Goal: Check status: Check status

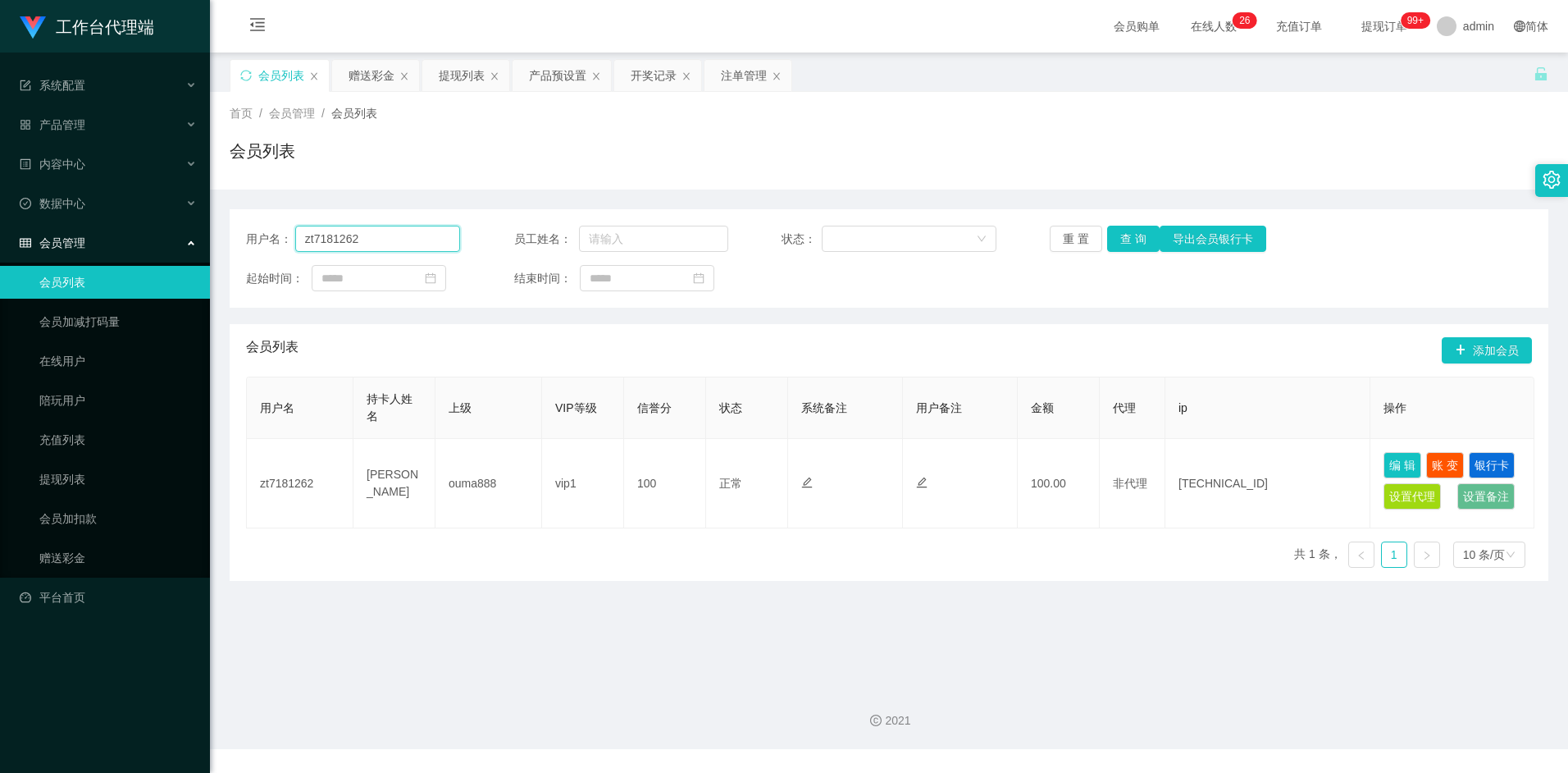
click at [381, 240] on input "zt7181262" at bounding box center [377, 239] width 165 height 26
click at [380, 240] on input "zt7181262" at bounding box center [377, 239] width 165 height 26
click at [1124, 244] on button "查 询" at bounding box center [1133, 239] width 52 height 26
click at [462, 69] on div "提现列表" at bounding box center [461, 75] width 46 height 32
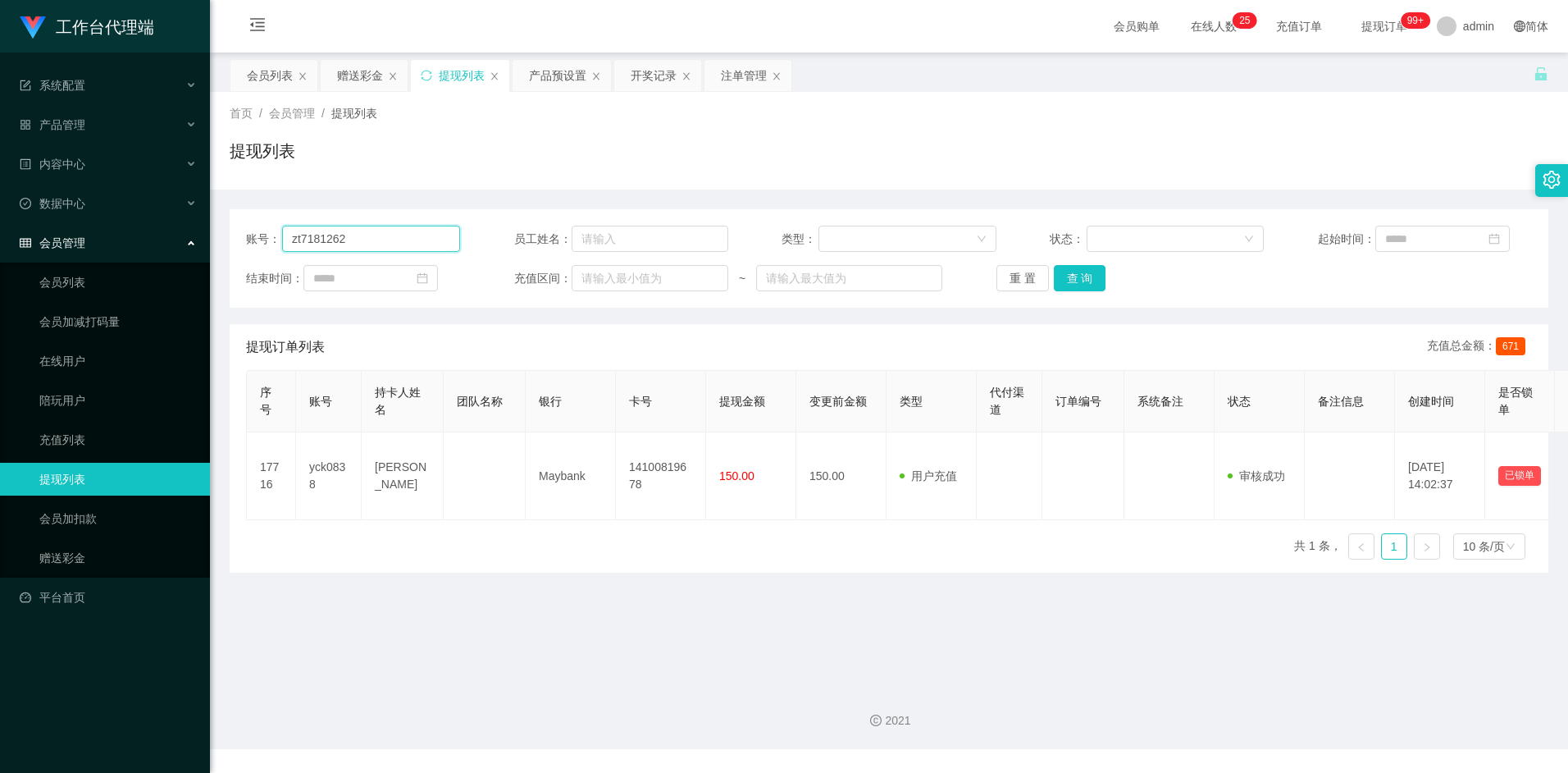
click at [381, 239] on input "zt7181262" at bounding box center [370, 239] width 178 height 26
click at [1082, 280] on button "查 询" at bounding box center [1080, 278] width 52 height 26
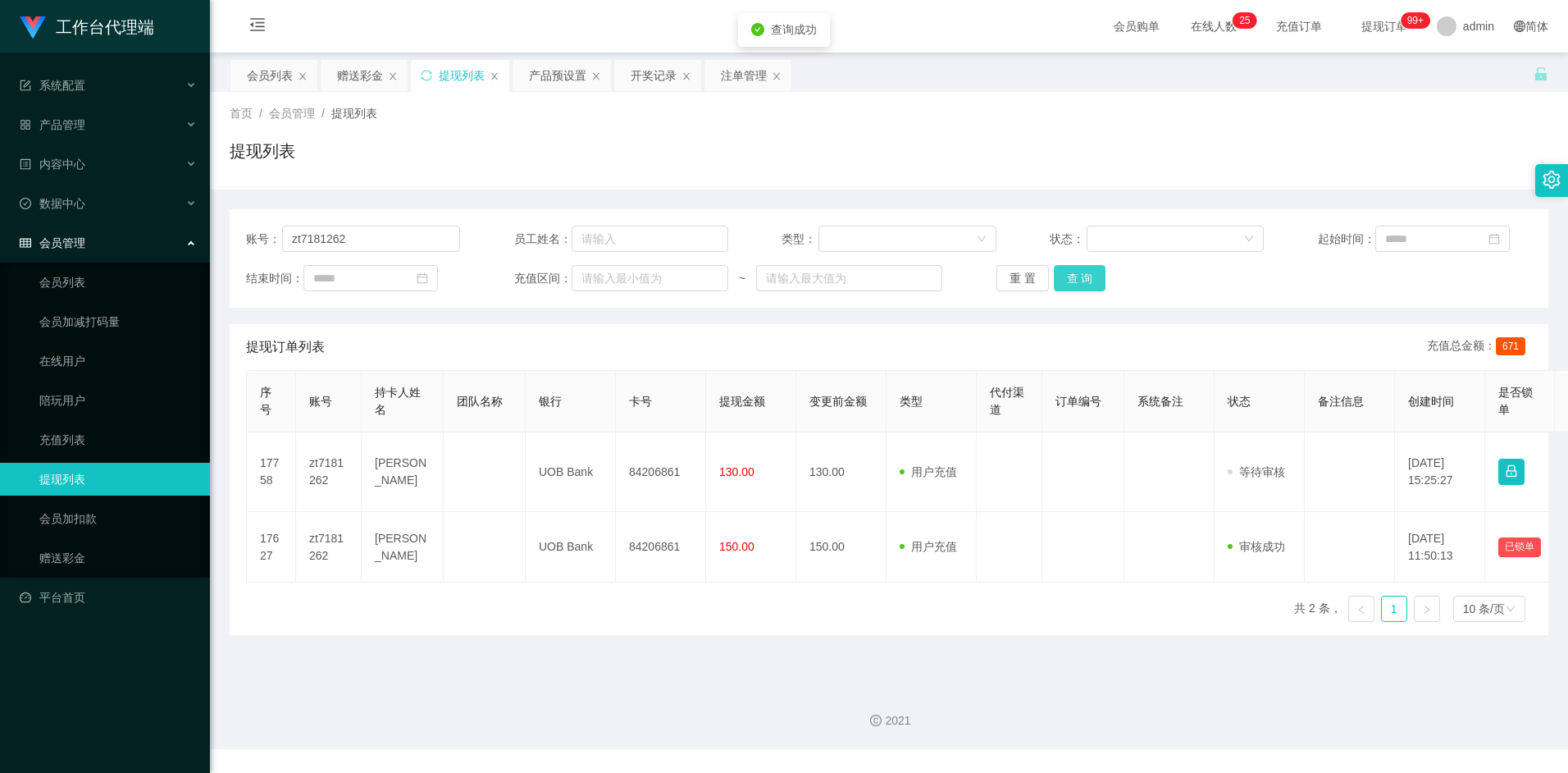
click at [1092, 278] on button "查 询" at bounding box center [1080, 278] width 52 height 26
click at [395, 241] on input "zt7181262" at bounding box center [370, 239] width 178 height 26
click at [1083, 281] on button "查 询" at bounding box center [1080, 278] width 52 height 26
click at [1098, 280] on button "查 询" at bounding box center [1080, 278] width 52 height 26
click at [1098, 277] on button "查 询" at bounding box center [1080, 278] width 52 height 26
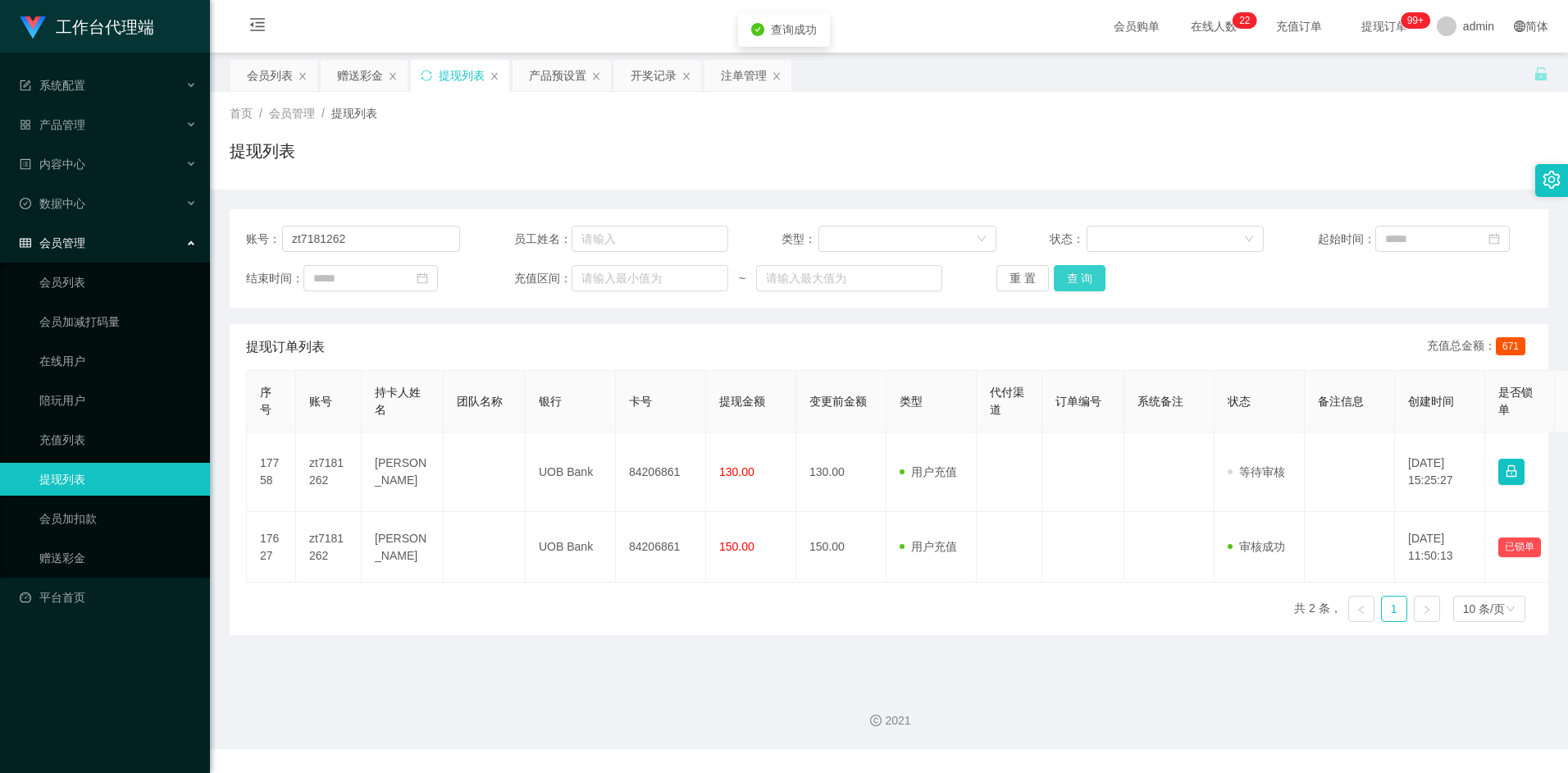
click at [1082, 273] on button "查 询" at bounding box center [1080, 278] width 52 height 26
drag, startPoint x: 1136, startPoint y: 674, endPoint x: 1131, endPoint y: 658, distance: 16.8
click at [1136, 674] on div "2021" at bounding box center [889, 710] width 1358 height 76
click at [1088, 281] on button "查 询" at bounding box center [1080, 278] width 52 height 26
click at [1081, 277] on button "查 询" at bounding box center [1080, 278] width 52 height 26
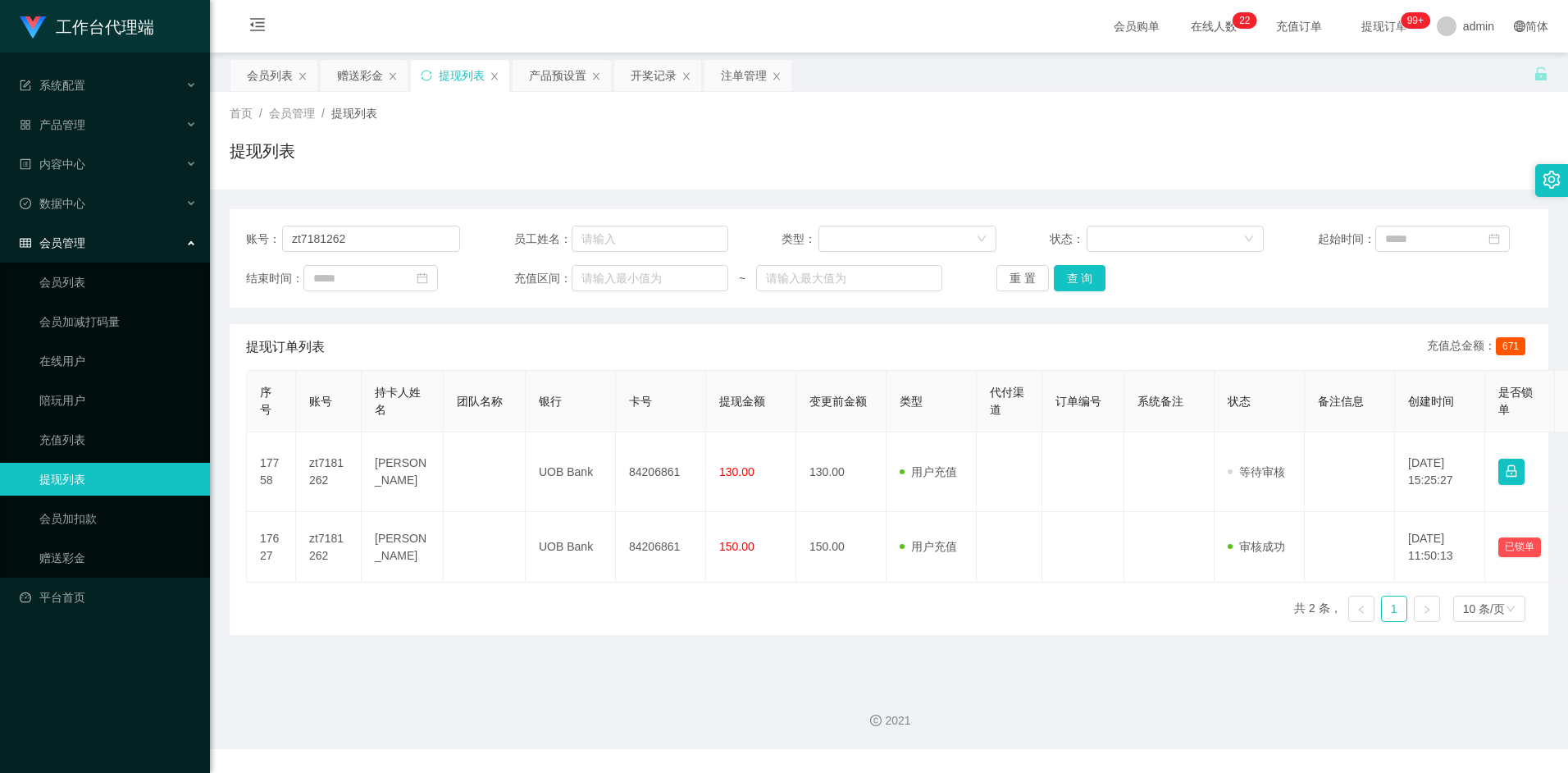
click at [654, 708] on div "2021" at bounding box center [889, 710] width 1358 height 76
drag, startPoint x: 368, startPoint y: 234, endPoint x: 247, endPoint y: 237, distance: 121.0
click at [247, 237] on div "账号： zt7181262" at bounding box center [353, 239] width 214 height 26
click at [1086, 277] on button "查 询" at bounding box center [1080, 278] width 52 height 26
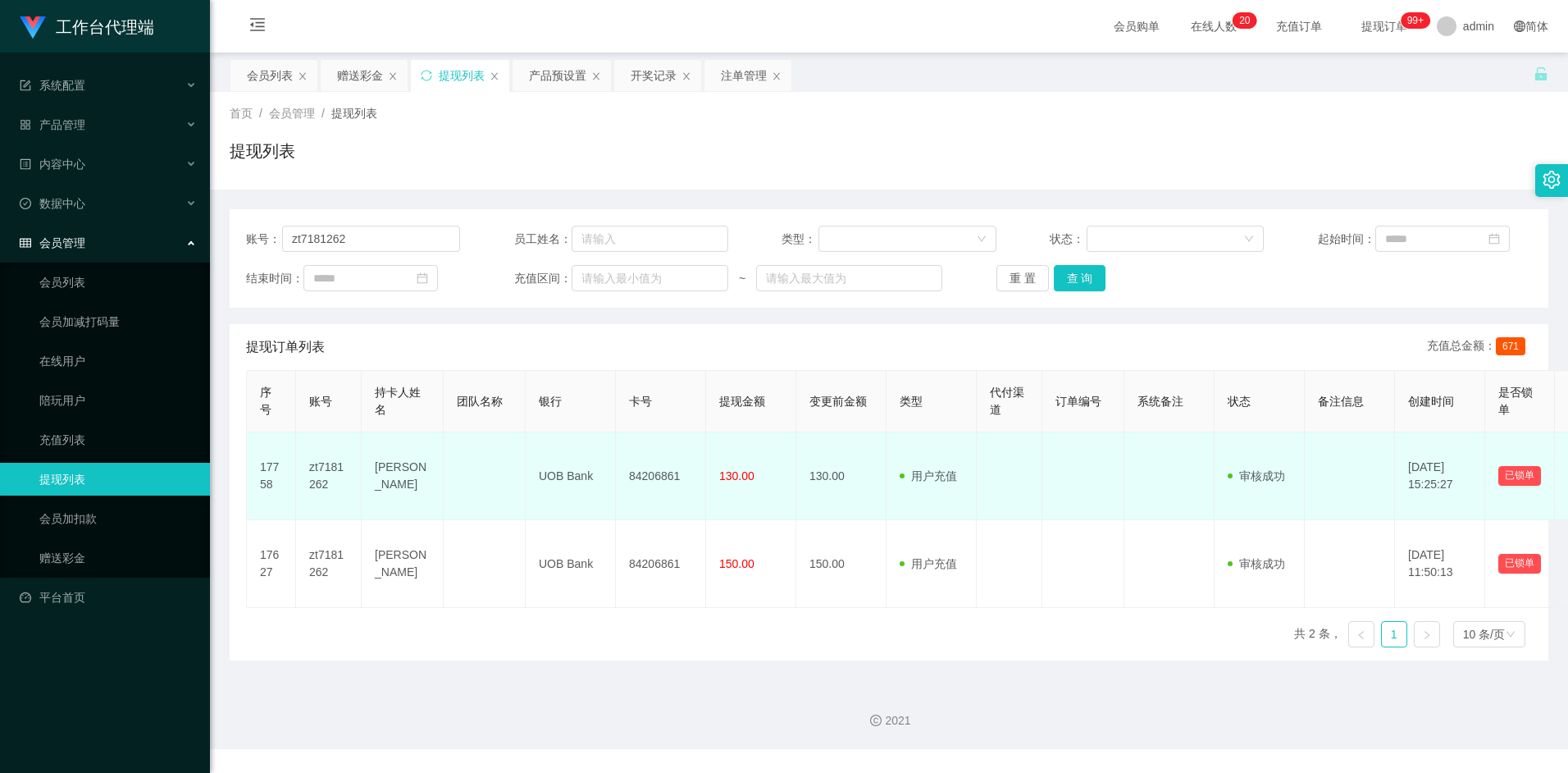
click at [395, 463] on td "[PERSON_NAME]" at bounding box center [402, 476] width 82 height 88
click at [385, 467] on td "[PERSON_NAME]" at bounding box center [402, 476] width 82 height 88
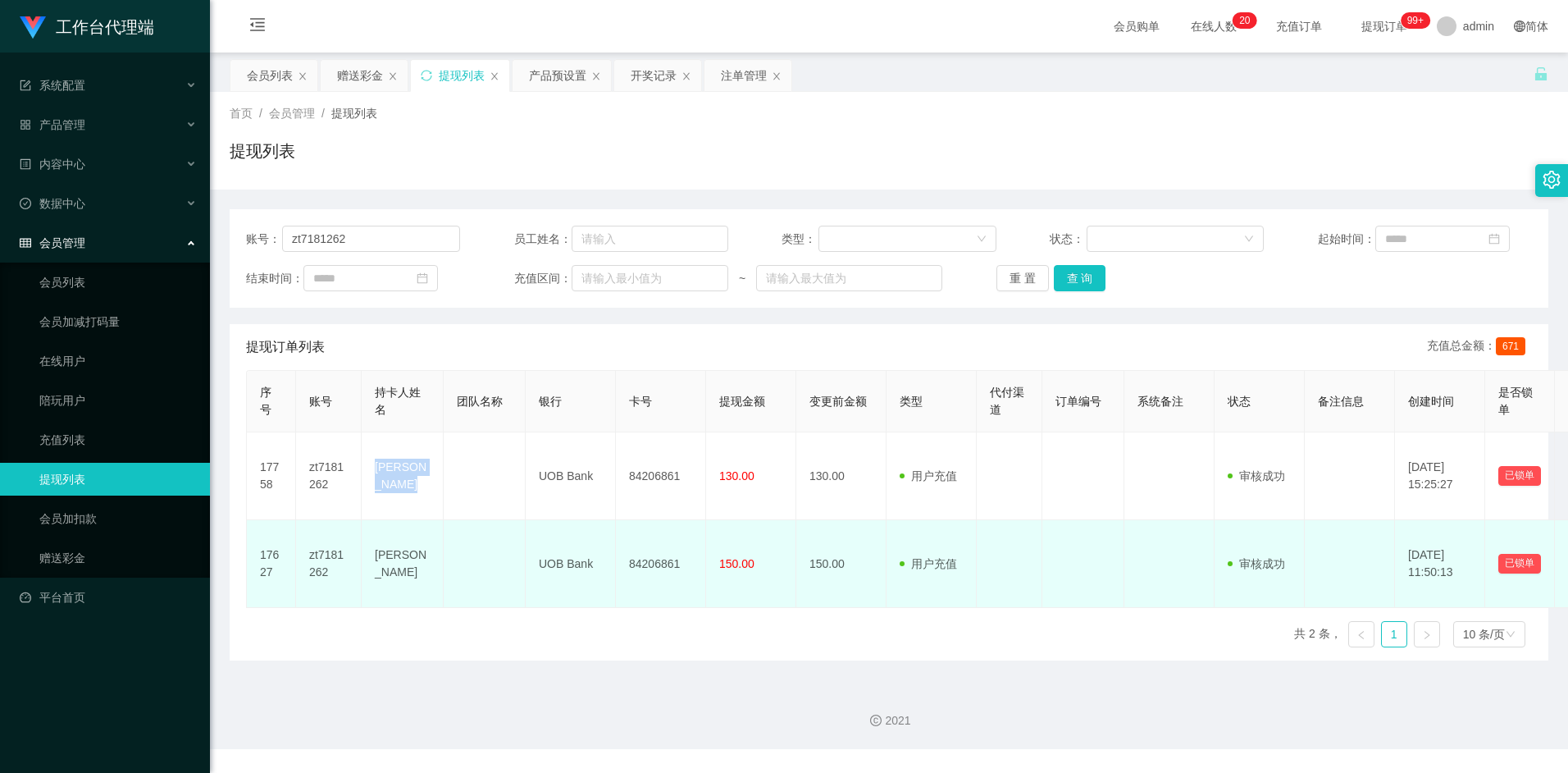
copy td "[PERSON_NAME]"
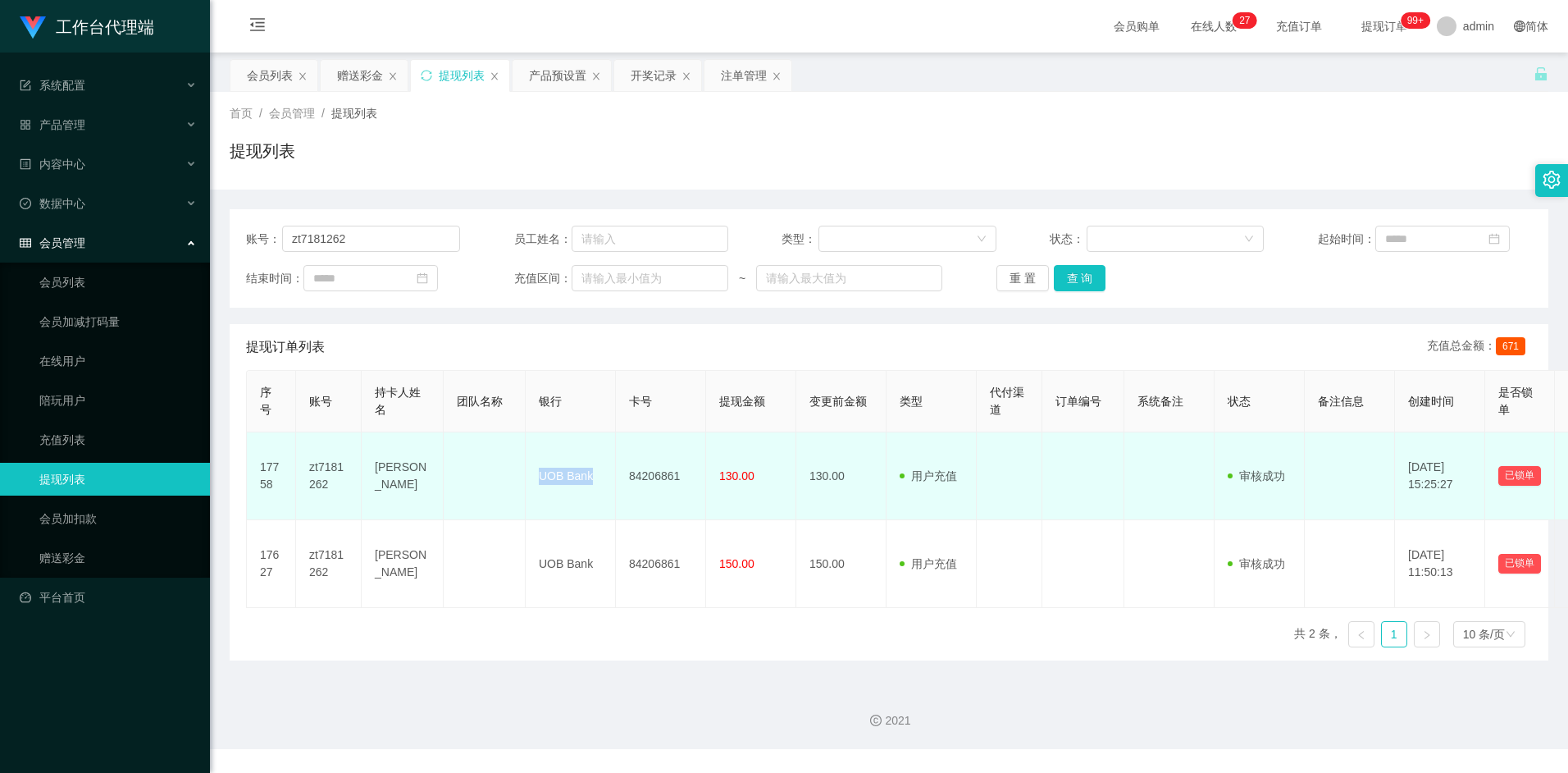
drag, startPoint x: 541, startPoint y: 472, endPoint x: 590, endPoint y: 476, distance: 49.2
click at [590, 476] on td "UOB Bank" at bounding box center [570, 476] width 90 height 88
copy td "UOB Bank"
click at [634, 482] on td "84206861" at bounding box center [661, 476] width 90 height 88
click at [660, 477] on td "84206861" at bounding box center [661, 476] width 90 height 88
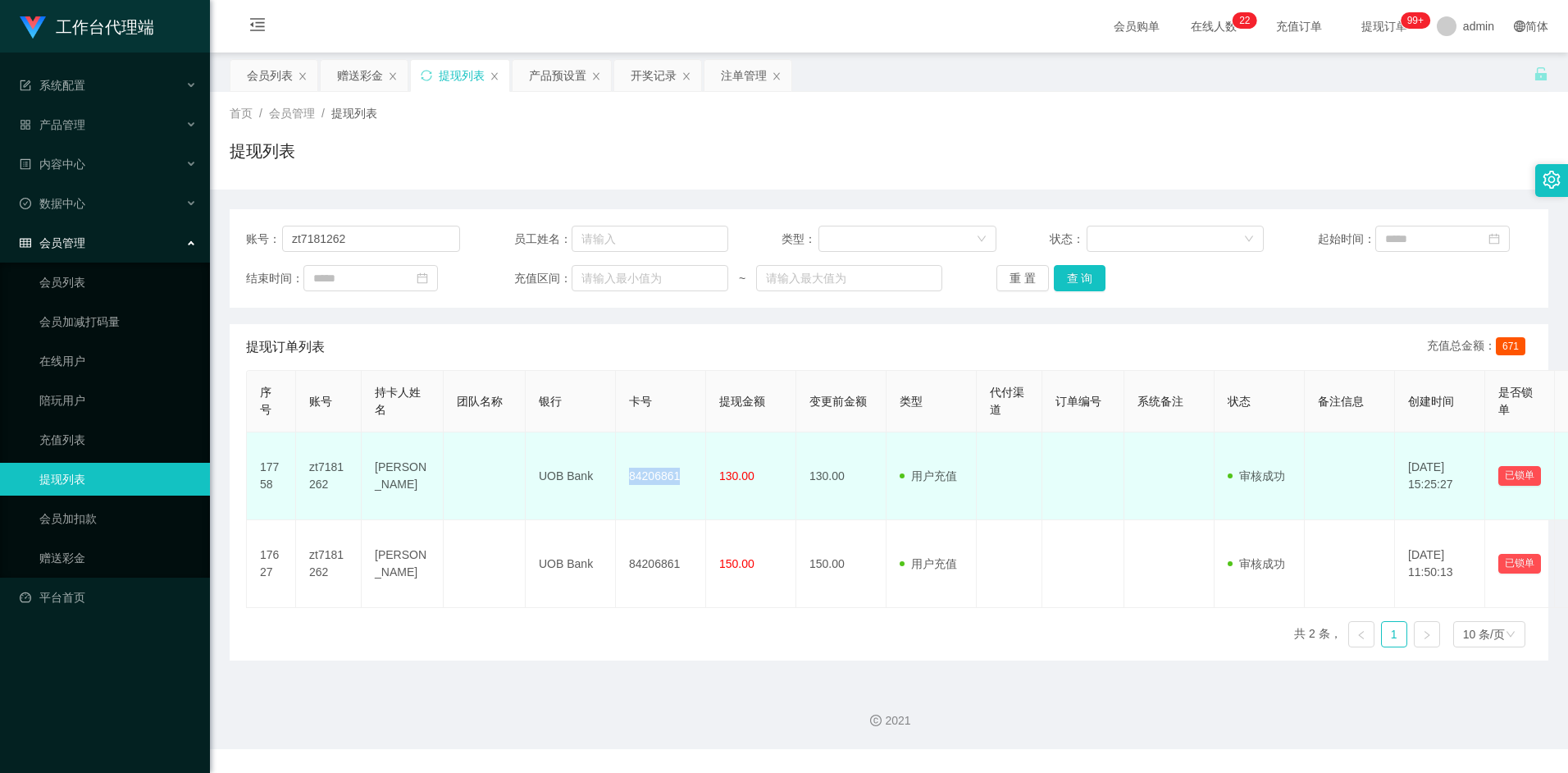
click at [660, 477] on td "84206861" at bounding box center [661, 476] width 90 height 88
copy td "84206861"
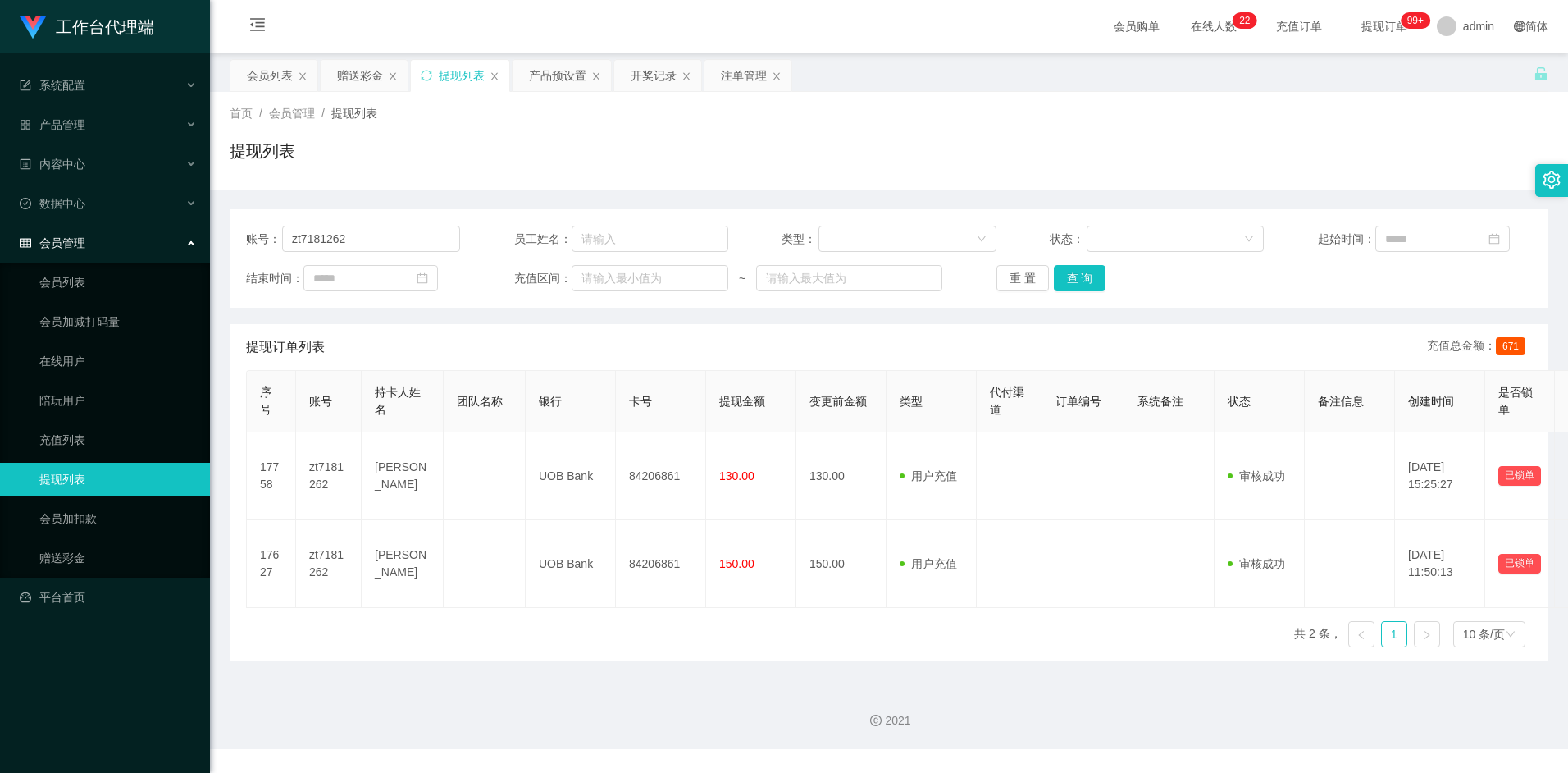
click at [833, 670] on main "关闭左侧 关闭右侧 关闭其它 刷新页面 会员列表 赠送彩金 提现列表 产品预设置 开奖记录 注单管理 首页 / 会员管理 / 提现列表 / 提现列表 账号： …" at bounding box center [889, 362] width 1358 height 620
click at [401, 232] on input "zt7181262" at bounding box center [370, 239] width 178 height 26
paste input "yck0838"
type input "yck0838"
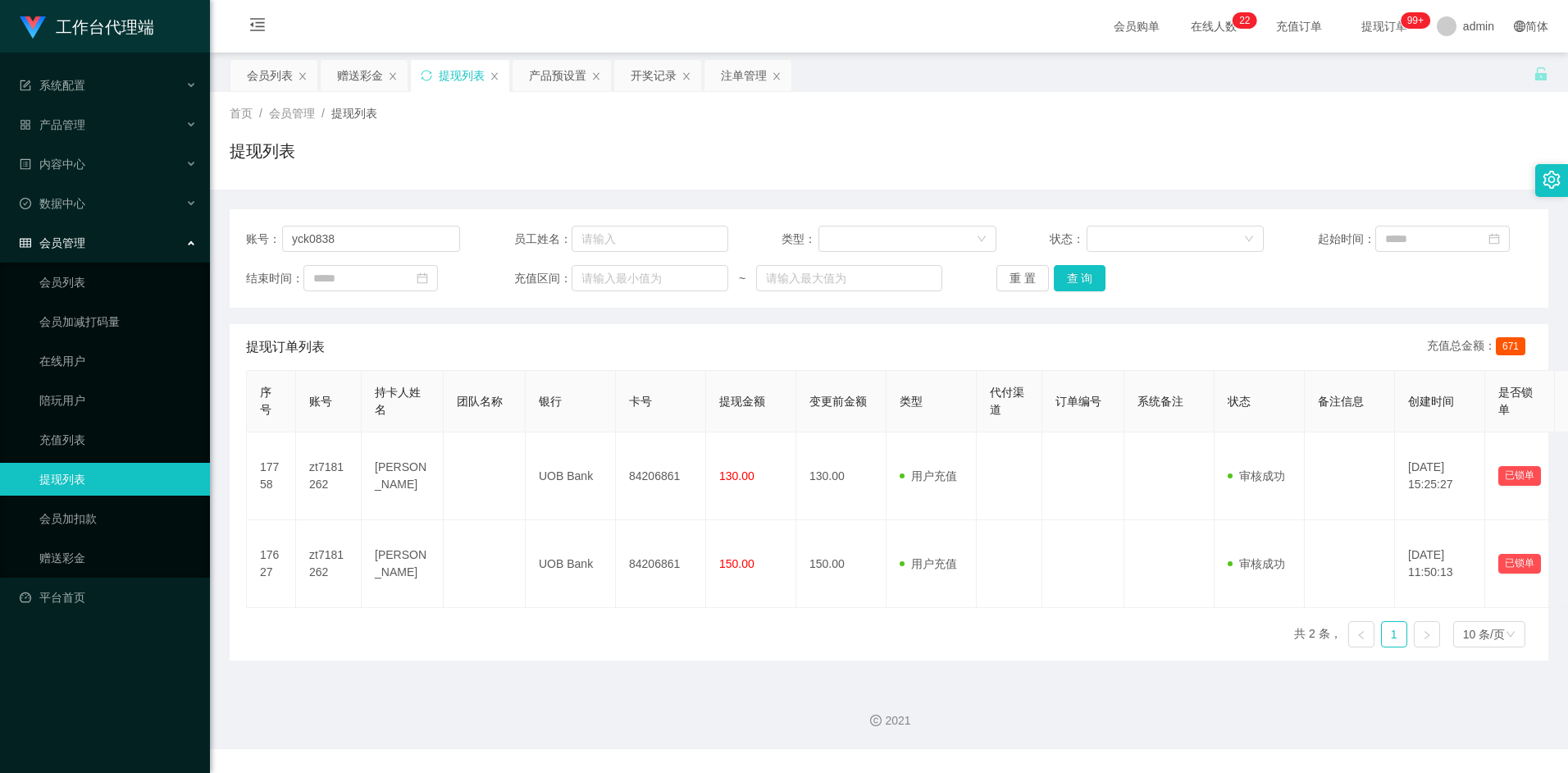
click at [1076, 292] on div "账号： yck0838 员工姓名： 类型： 状态： 起始时间： 结束时间： 充值区间： ~ 重 置 查 询" at bounding box center [888, 258] width 1319 height 98
click at [1077, 286] on button "查 询" at bounding box center [1080, 278] width 52 height 26
